Goal: Find specific page/section: Find specific page/section

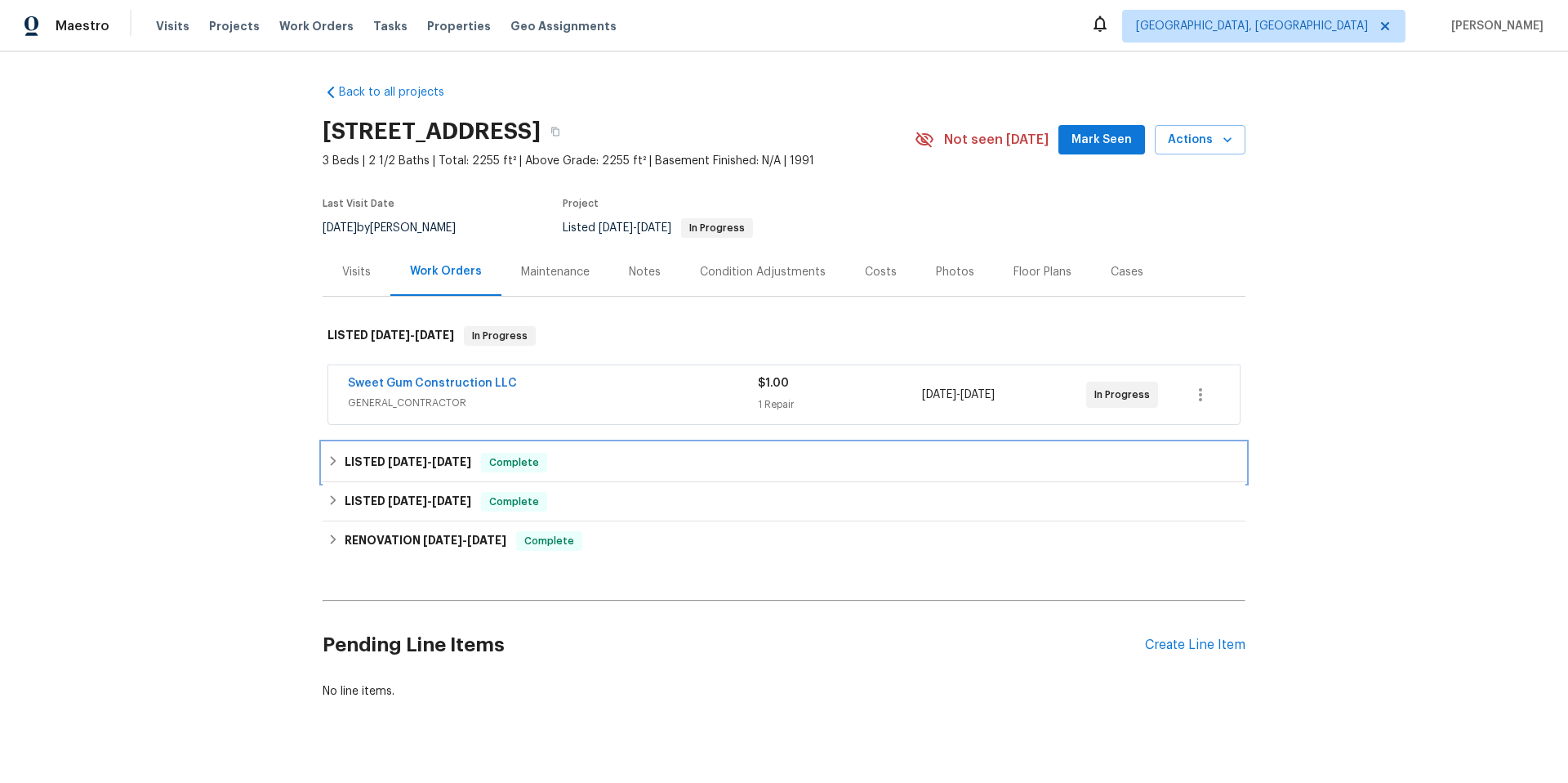
click at [451, 471] on h6 "LISTED [DATE] - [DATE]" at bounding box center [407, 462] width 127 height 20
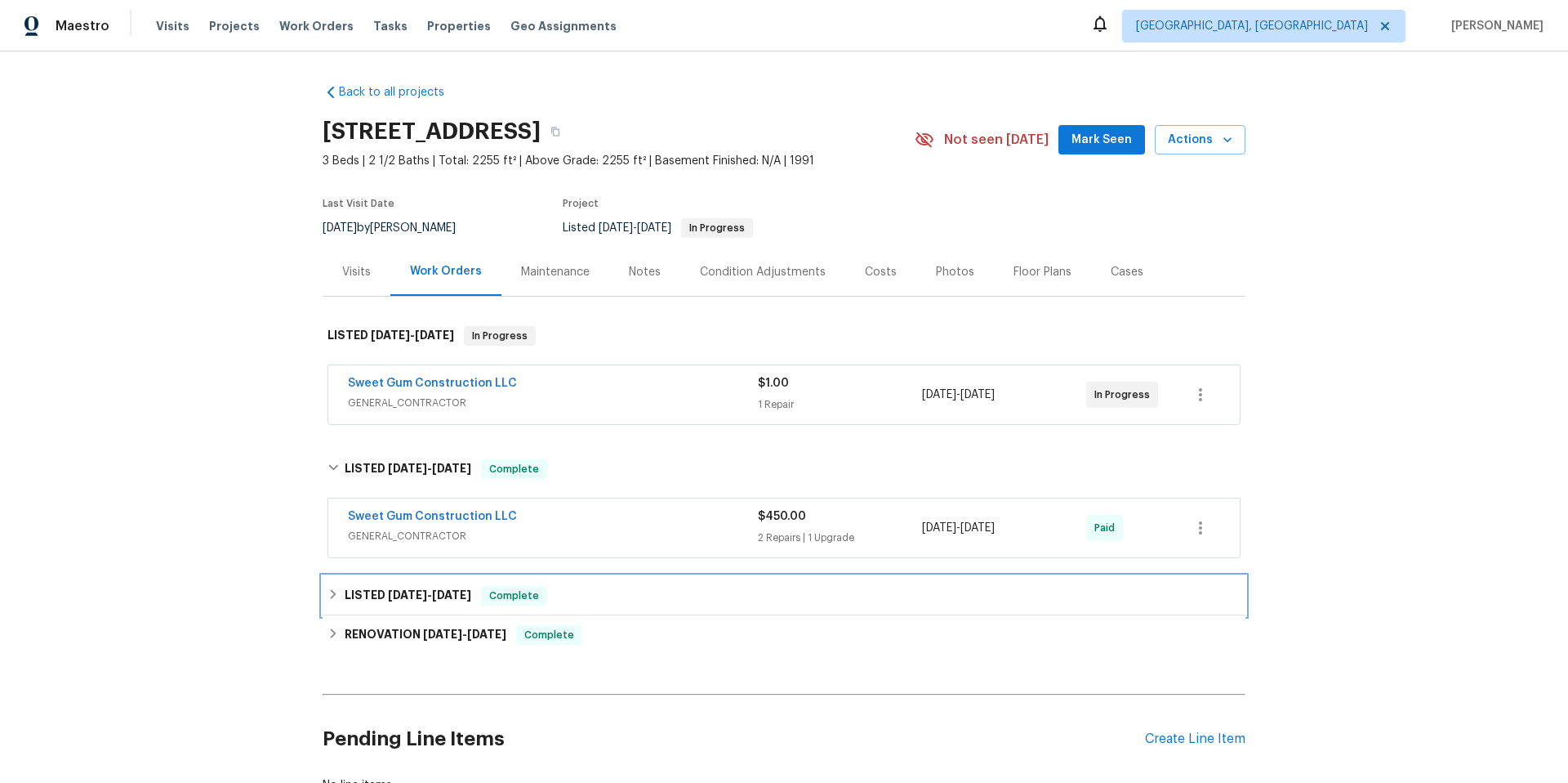
click at [434, 582] on div "LISTED [DATE] - [DATE] Complete" at bounding box center [784, 595] width 922 height 39
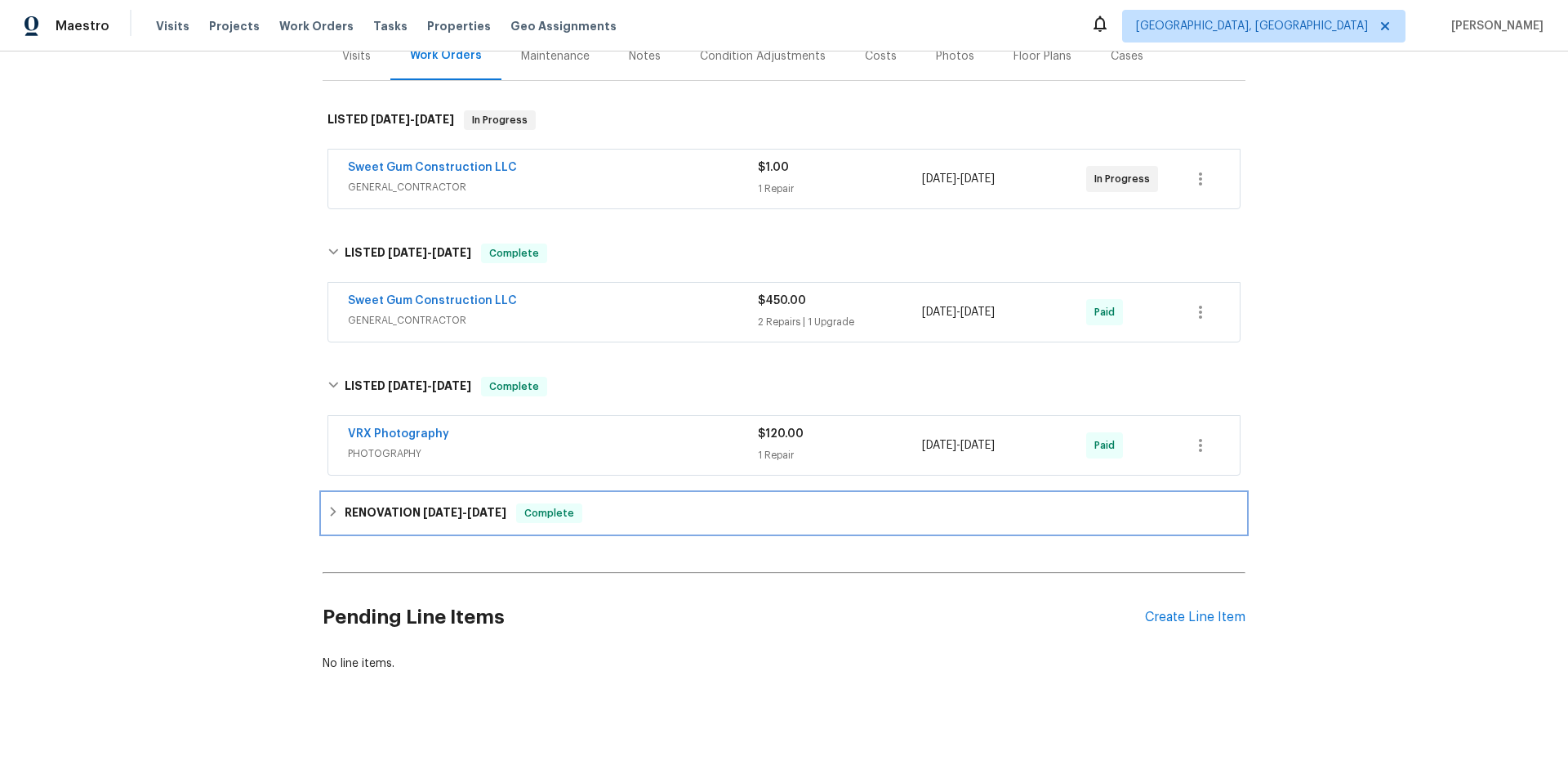
click at [435, 506] on span "[DATE]" at bounding box center [443, 512] width 39 height 11
